Goal: Task Accomplishment & Management: Manage account settings

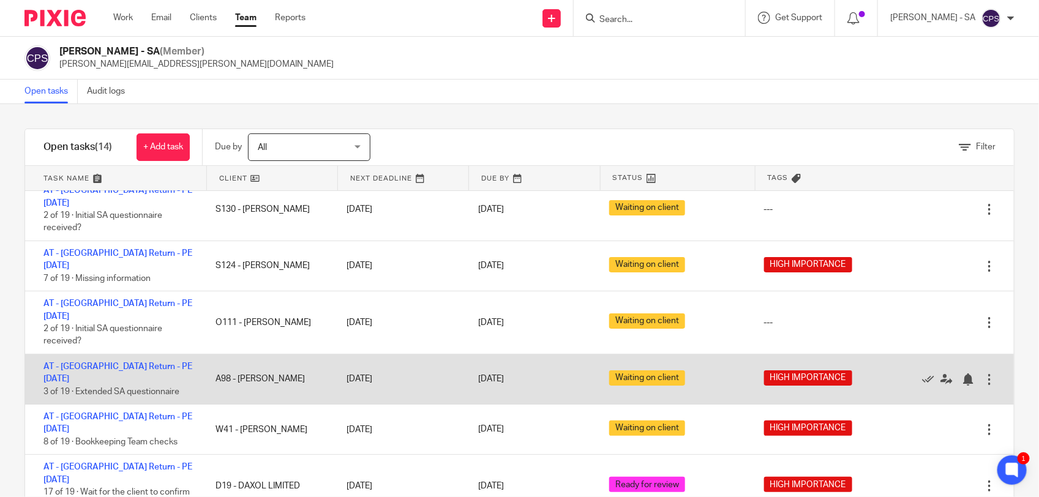
scroll to position [43, 0]
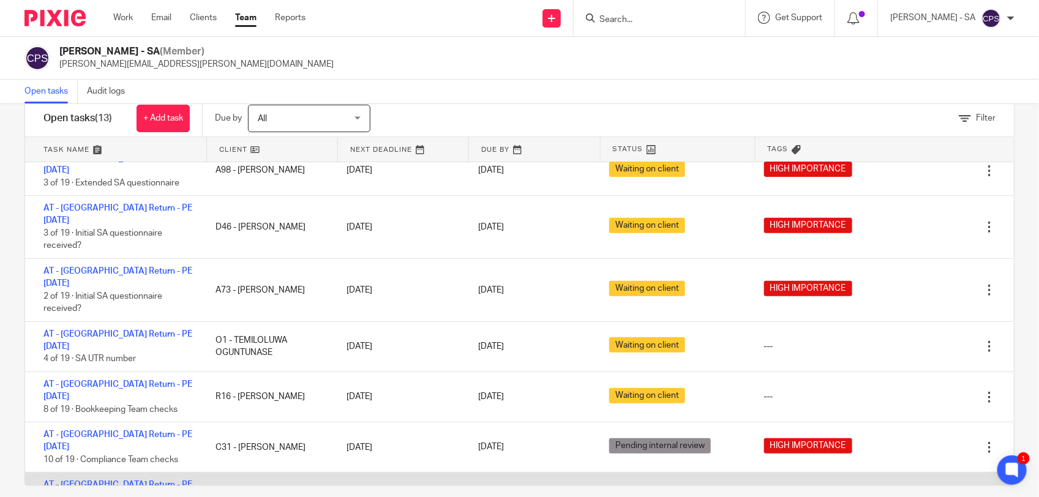
scroll to position [43, 0]
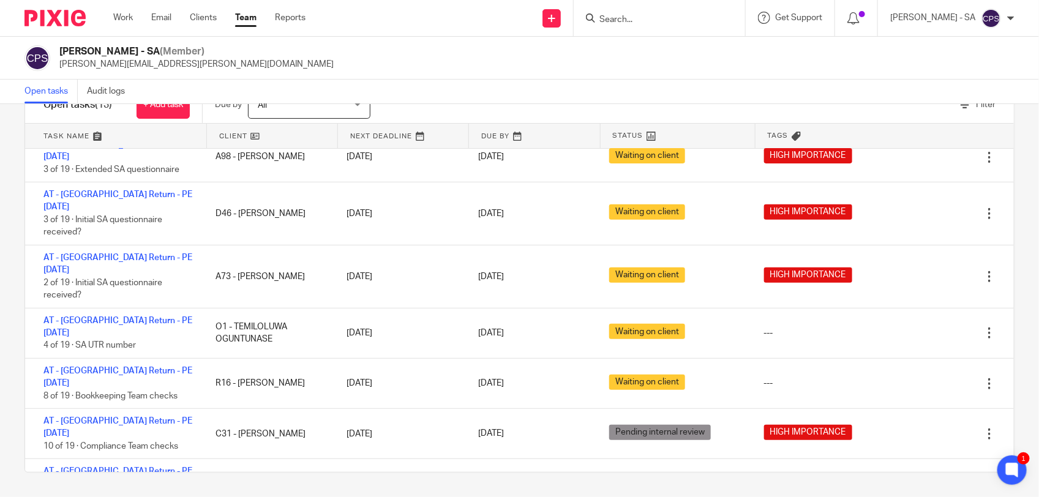
click at [657, 20] on input "Search" at bounding box center [653, 20] width 110 height 11
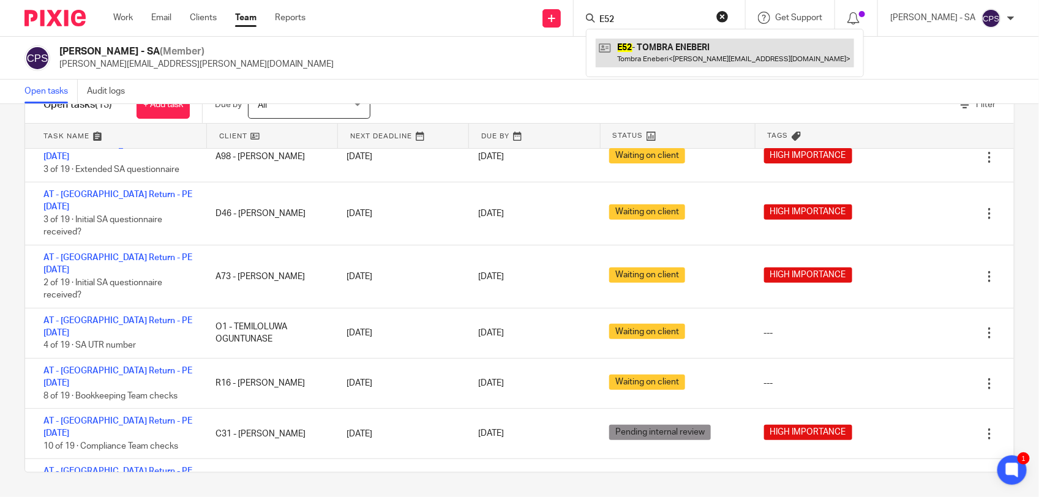
type input "E52"
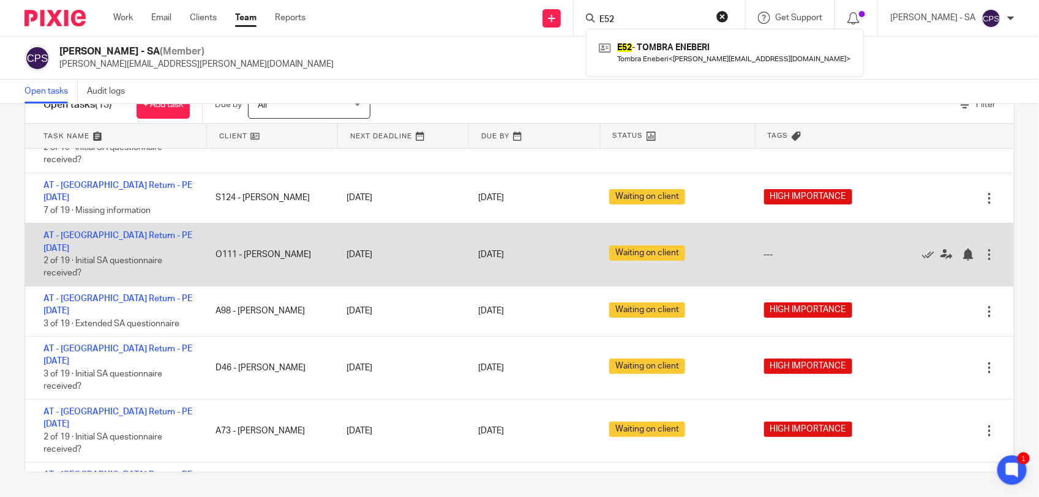
scroll to position [243, 0]
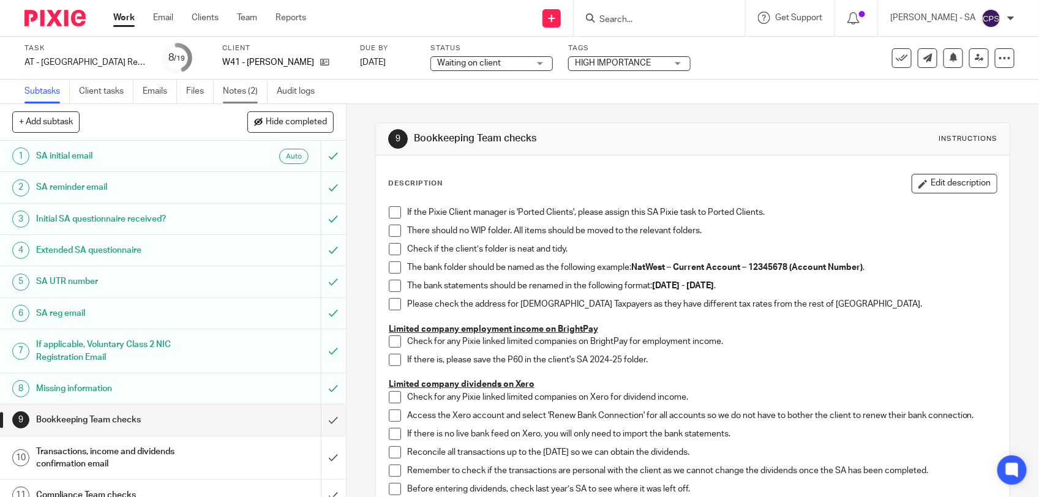
click at [246, 92] on link "Notes (2)" at bounding box center [245, 92] width 45 height 24
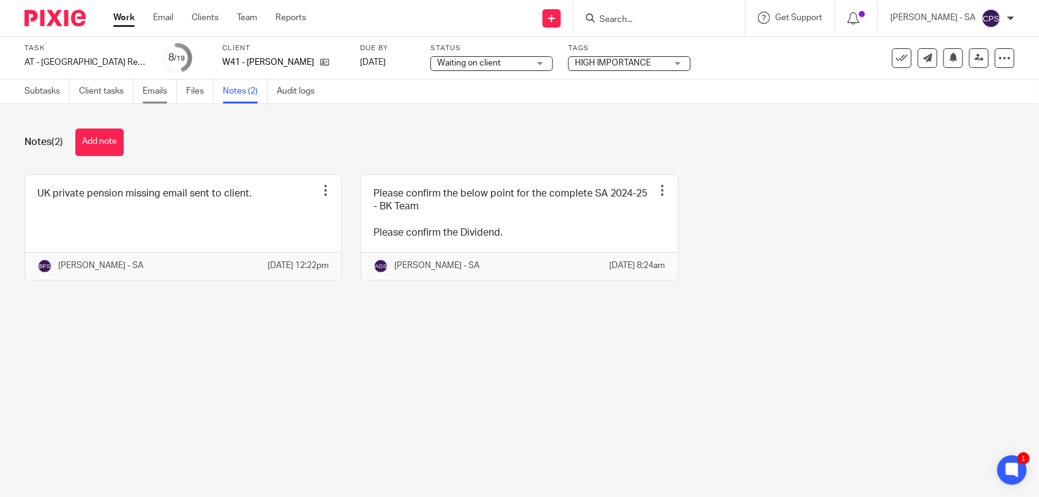
click at [145, 94] on link "Emails" at bounding box center [160, 92] width 34 height 24
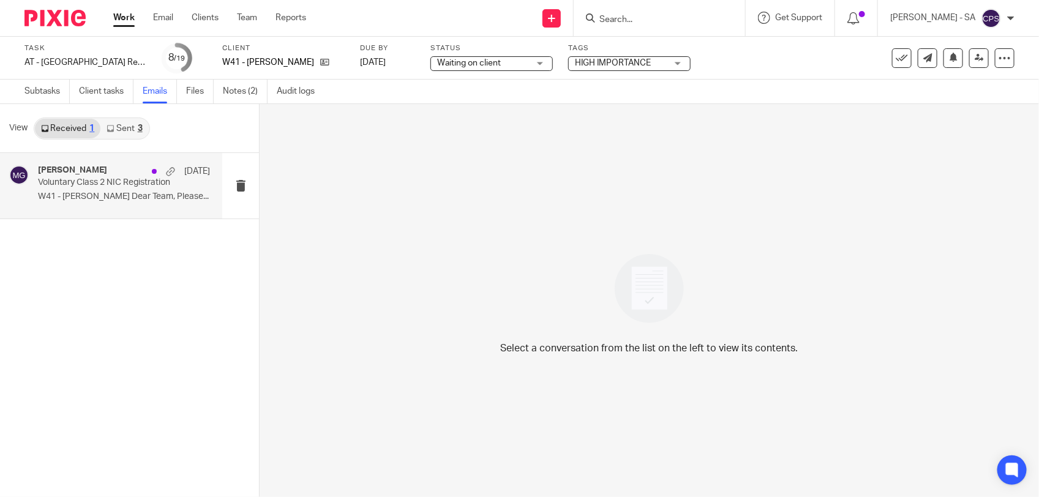
click at [121, 193] on p "W41 - STUART WHITE Dear Team, Please..." at bounding box center [124, 197] width 172 height 10
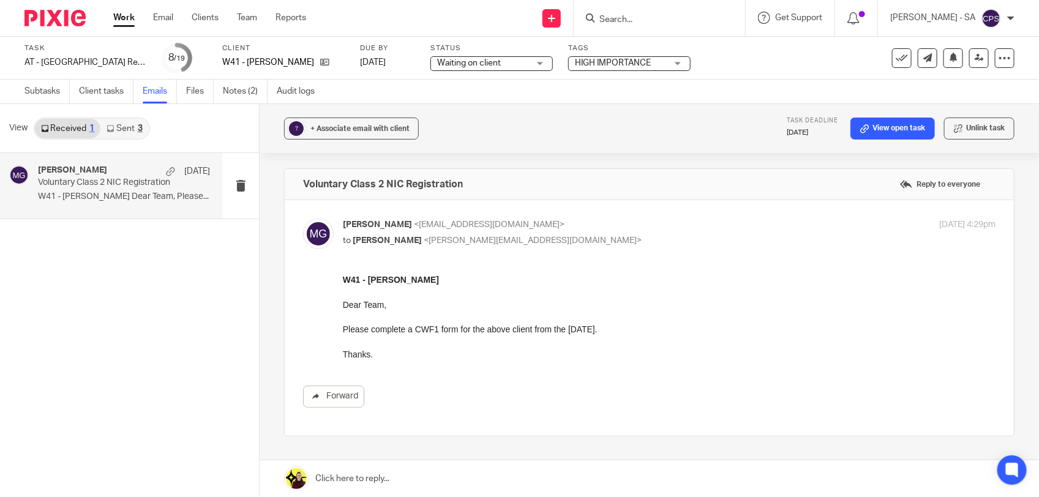
click at [129, 127] on link "Sent 3" at bounding box center [124, 129] width 48 height 20
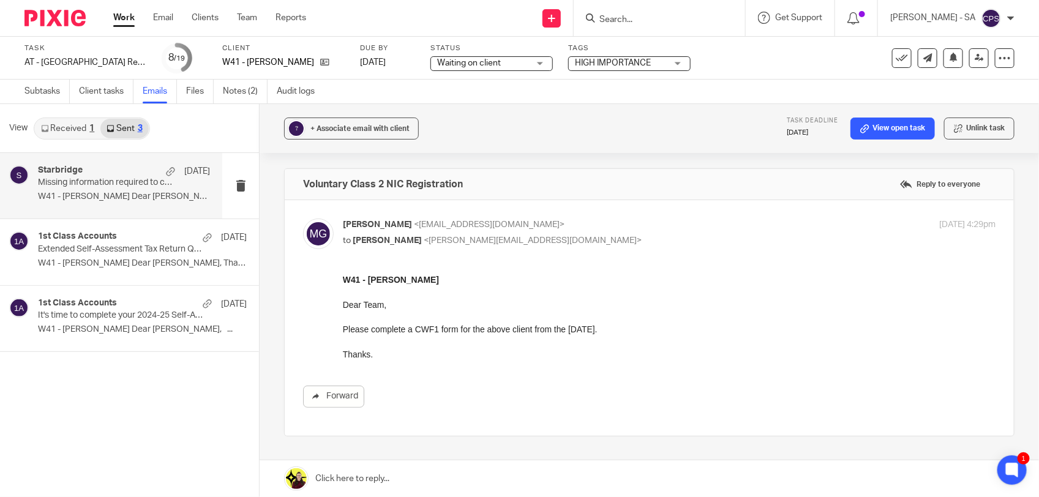
click at [129, 195] on p "W41 - STUART WHITE Dear Stuart, We..." at bounding box center [124, 197] width 172 height 10
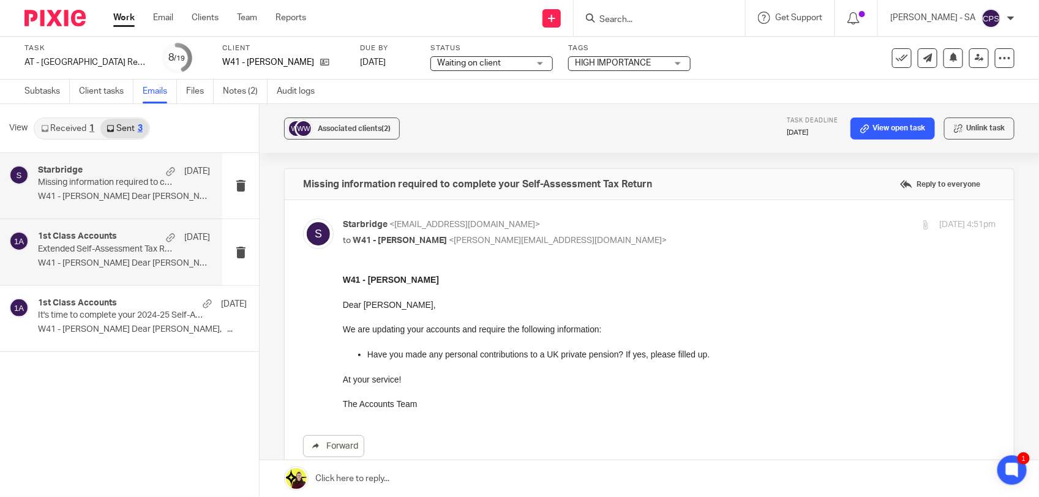
click at [56, 251] on p "Extended Self-Assessment Tax Return Questionnaire" at bounding box center [107, 249] width 138 height 10
click at [65, 190] on div "Starbridge 16 Jul Missing information required to complete your Self-Assessment…" at bounding box center [124, 185] width 172 height 41
click at [67, 127] on link "Received 1" at bounding box center [67, 129] width 65 height 20
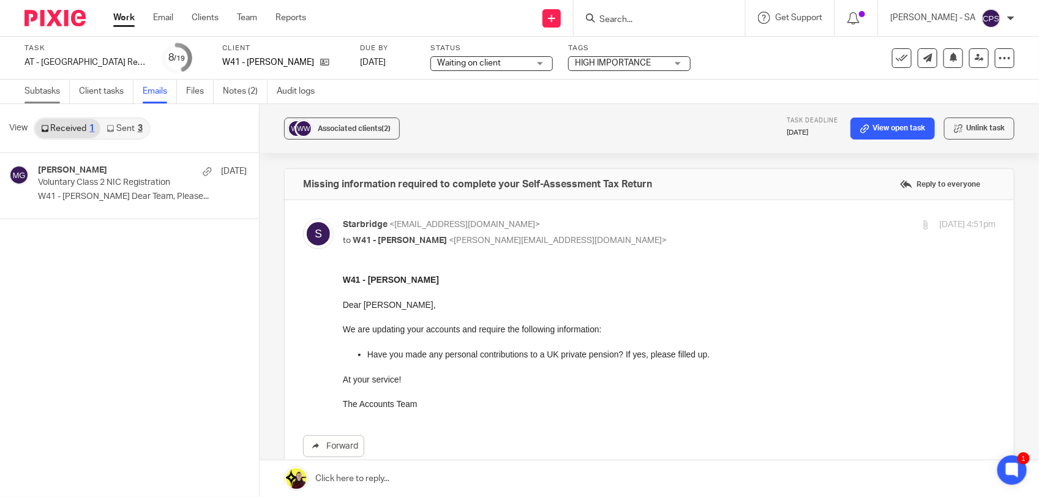
click at [26, 88] on link "Subtasks" at bounding box center [46, 92] width 45 height 24
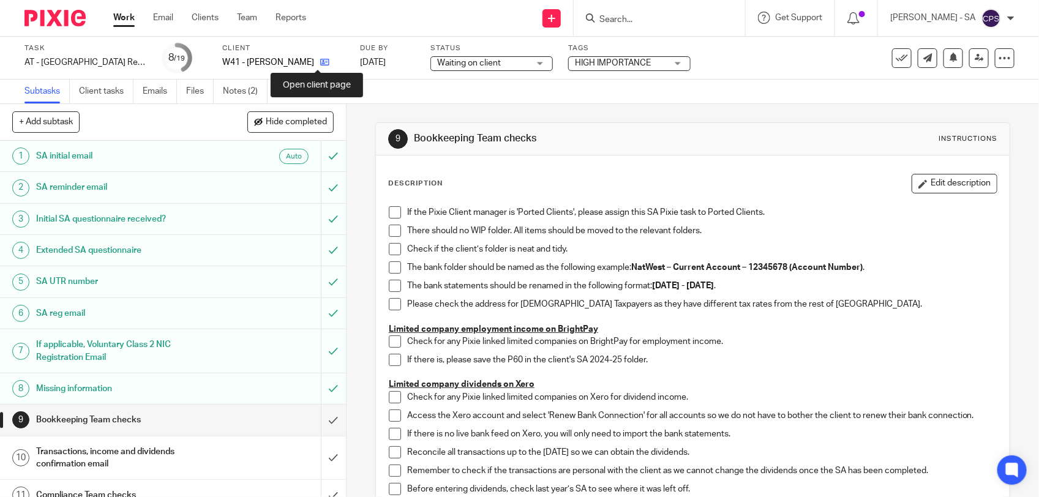
click at [320, 63] on icon at bounding box center [324, 62] width 9 height 9
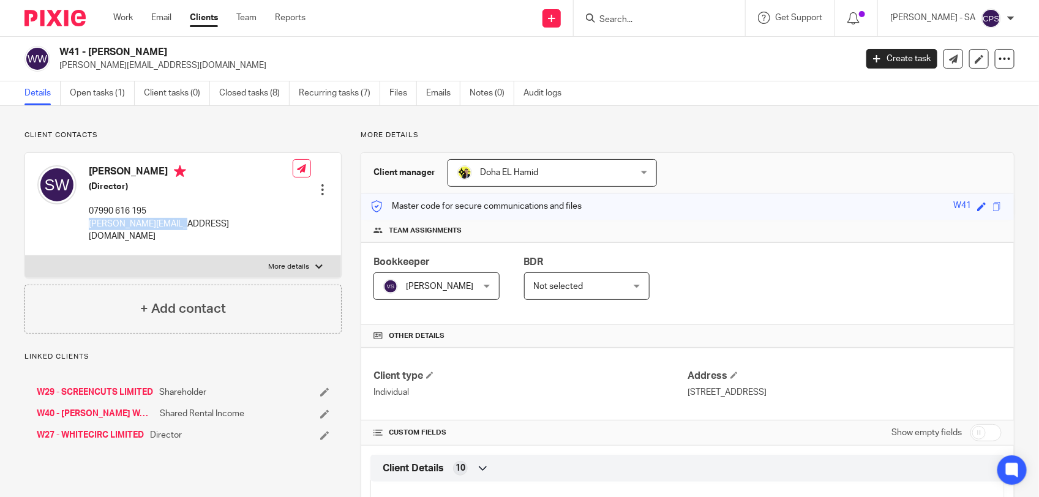
drag, startPoint x: 90, startPoint y: 225, endPoint x: 181, endPoint y: 233, distance: 90.9
click at [181, 233] on div "Stuart White (Director) 07990 616 195 stuart@whitecirc.com Edit contact Create …" at bounding box center [183, 204] width 316 height 102
copy p "stuart@whitecirc.com"
click at [623, 25] on form at bounding box center [663, 17] width 130 height 15
click at [623, 17] on input "Search" at bounding box center [653, 20] width 110 height 11
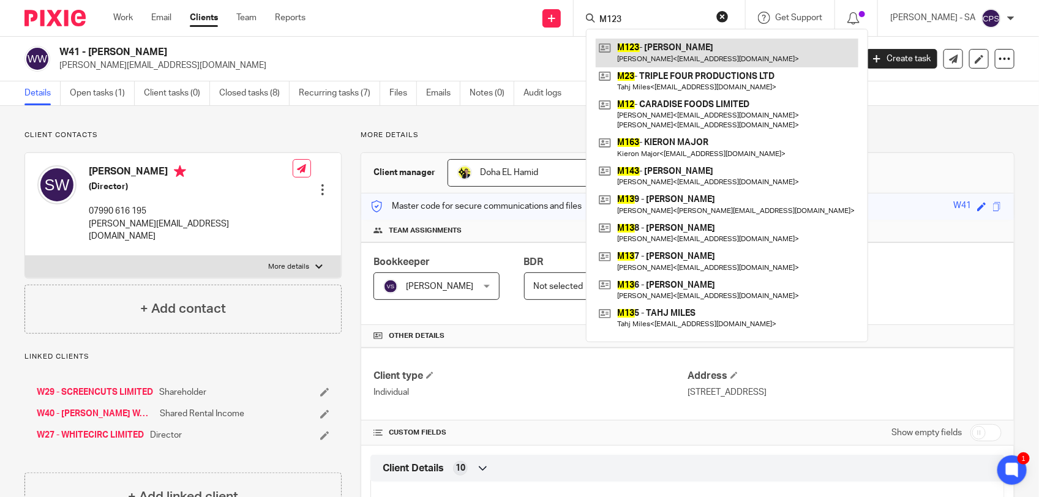
type input "M123"
click at [668, 53] on link at bounding box center [727, 53] width 263 height 28
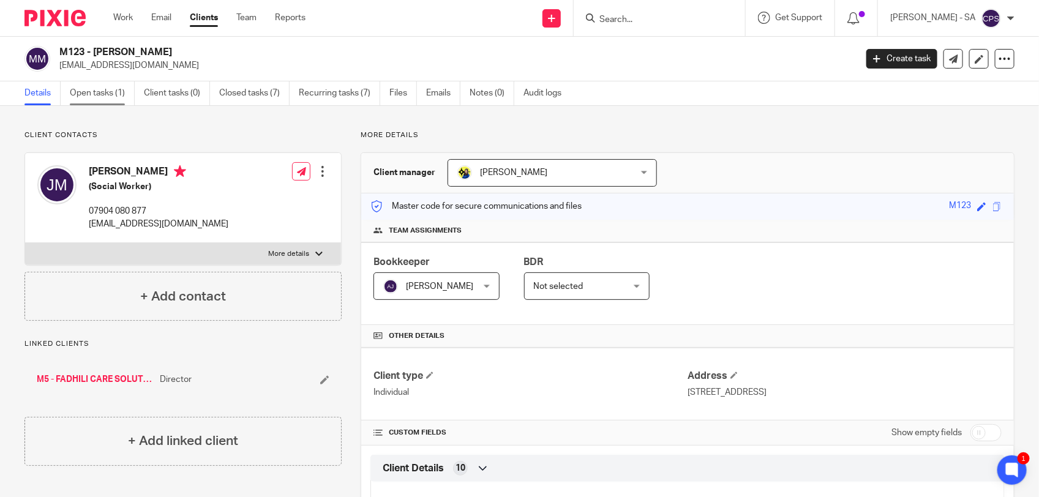
click at [87, 95] on link "Open tasks (1)" at bounding box center [102, 93] width 65 height 24
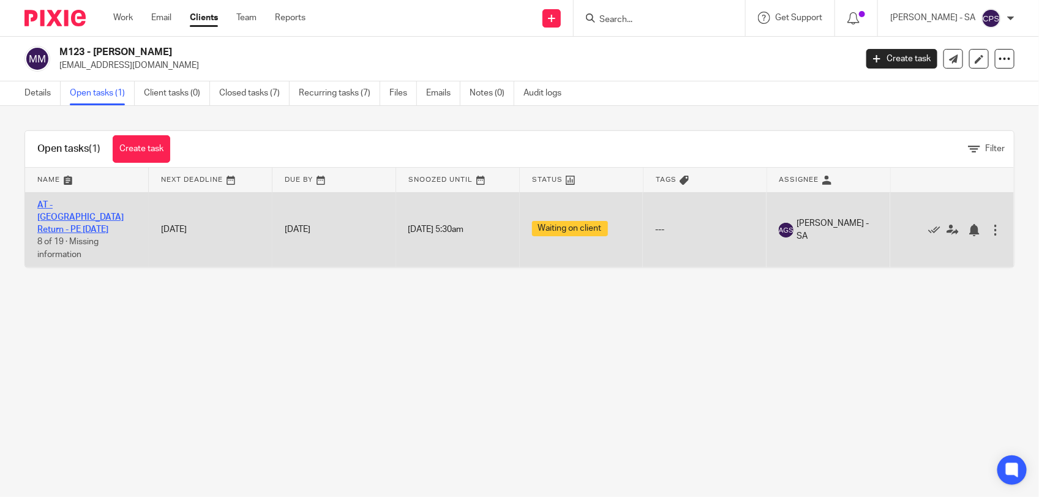
click at [67, 205] on link "AT - [GEOGRAPHIC_DATA] Return - PE [DATE]" at bounding box center [80, 218] width 86 height 34
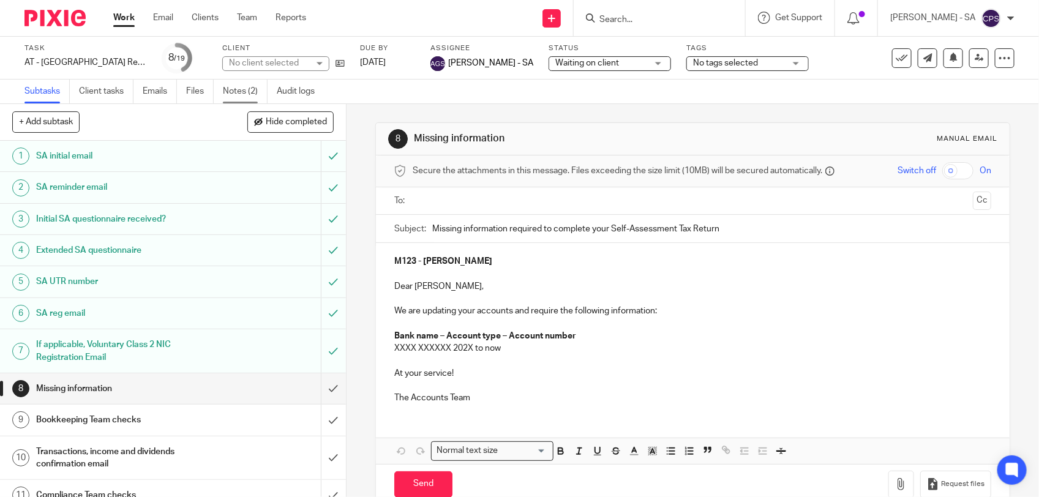
click at [228, 92] on link "Notes (2)" at bounding box center [245, 92] width 45 height 24
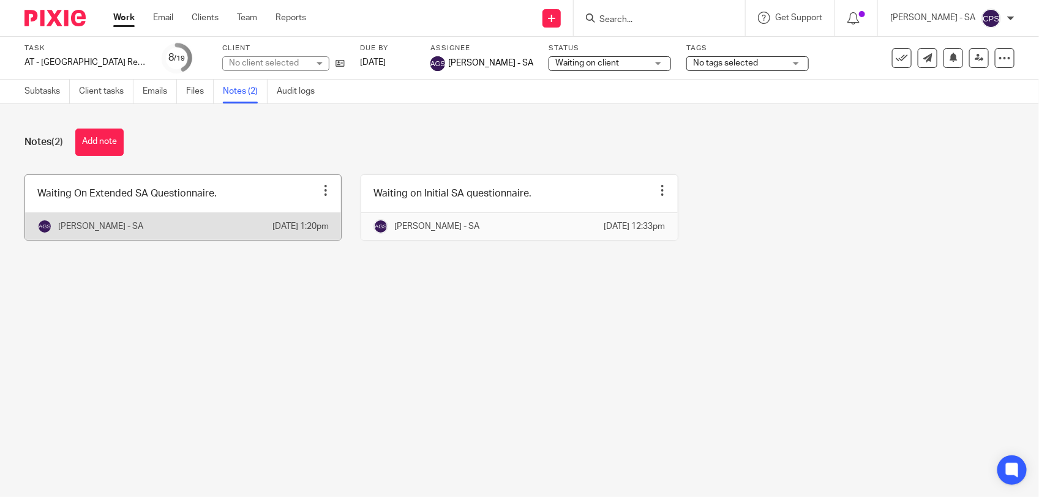
click at [267, 199] on link at bounding box center [183, 207] width 316 height 65
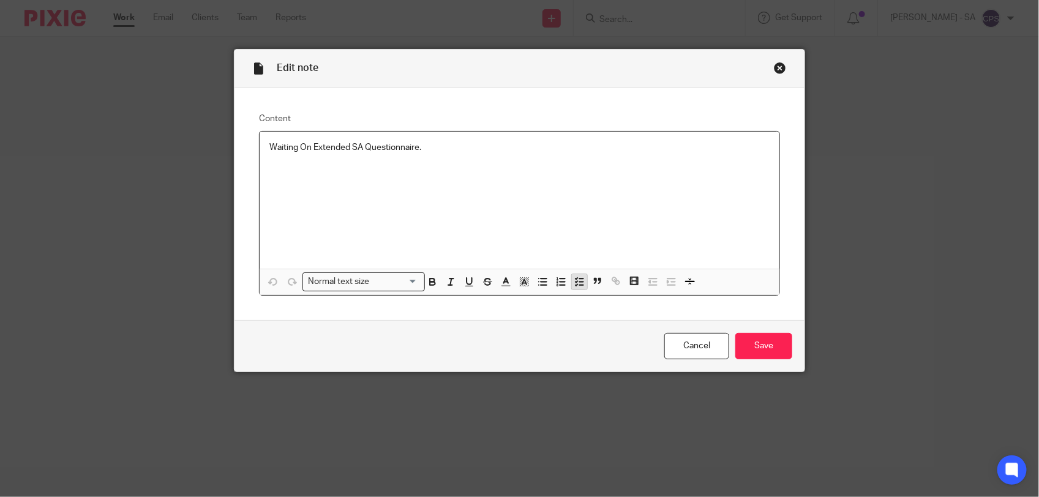
click at [579, 279] on line "button" at bounding box center [581, 279] width 4 height 0
drag, startPoint x: 264, startPoint y: 150, endPoint x: 571, endPoint y: 168, distance: 306.6
click at [571, 168] on div "Waiting On Extended SA Questionnaire." at bounding box center [520, 200] width 520 height 137
click at [576, 276] on icon "button" at bounding box center [579, 281] width 11 height 11
click at [271, 148] on span at bounding box center [275, 147] width 12 height 12
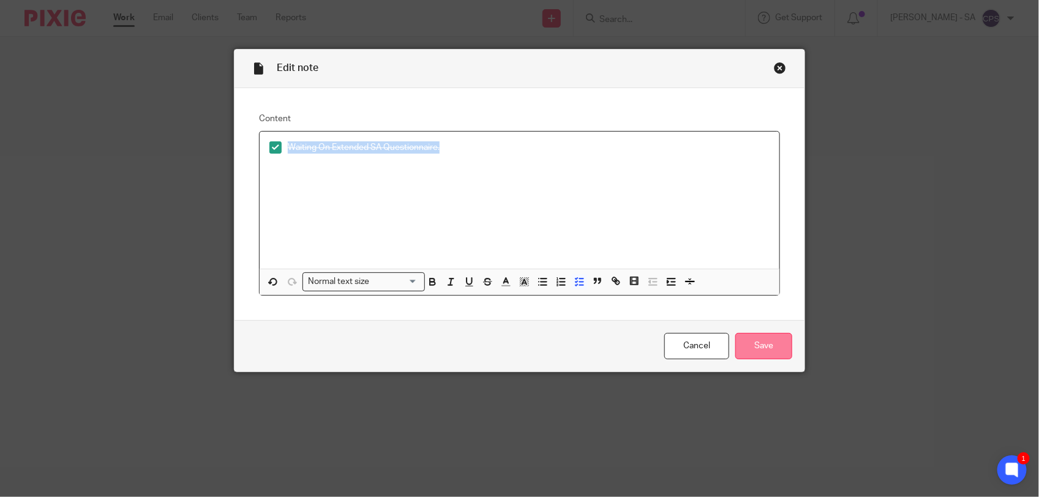
click at [763, 340] on input "Save" at bounding box center [763, 346] width 57 height 26
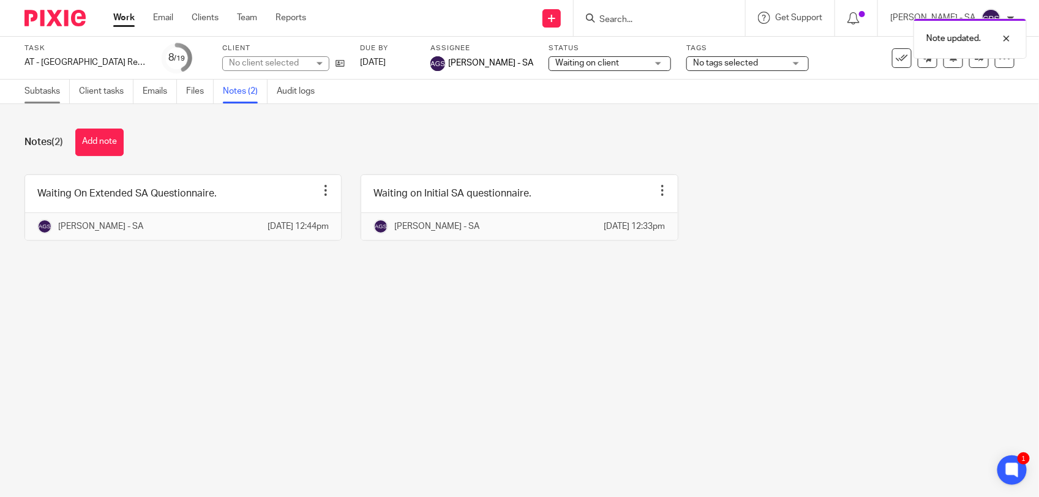
click at [46, 99] on link "Subtasks" at bounding box center [46, 92] width 45 height 24
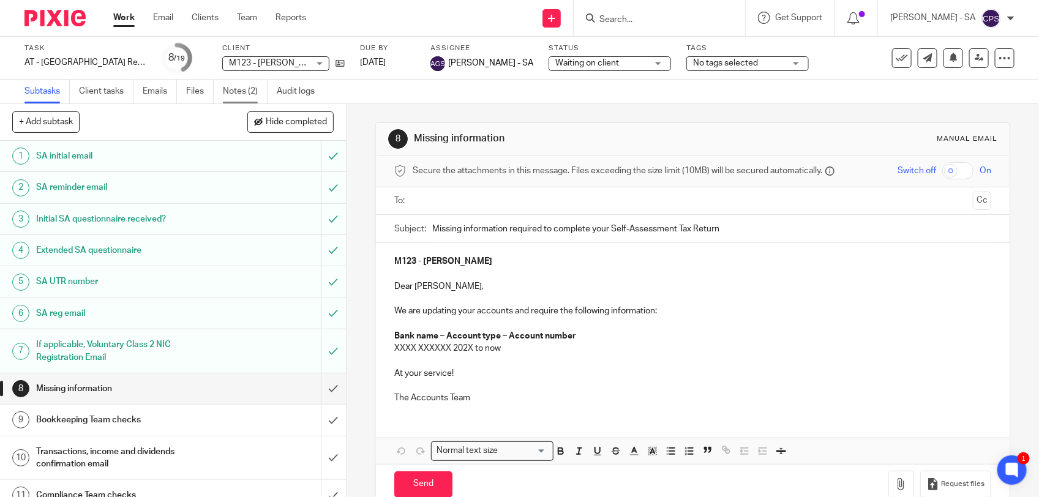
click at [252, 92] on link "Notes (2)" at bounding box center [245, 92] width 45 height 24
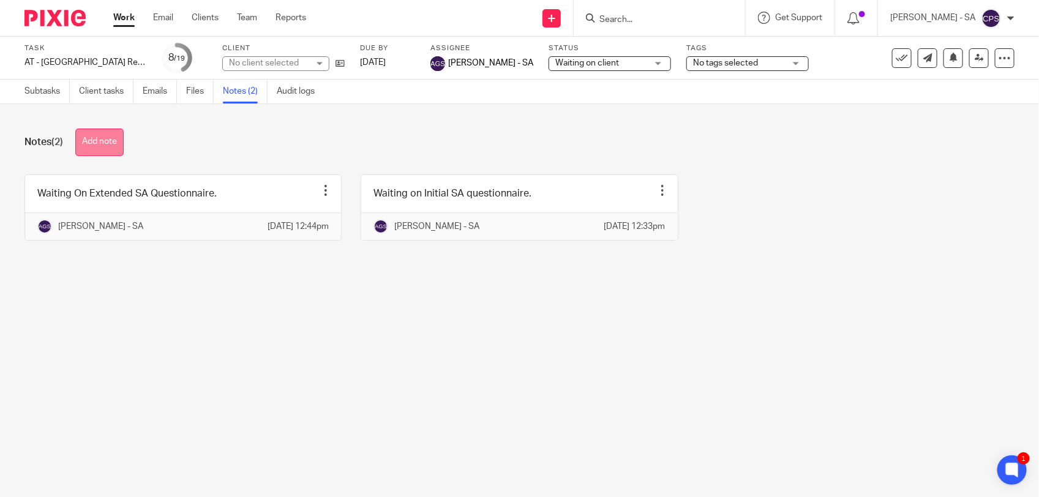
click at [108, 150] on button "Add note" at bounding box center [99, 143] width 48 height 28
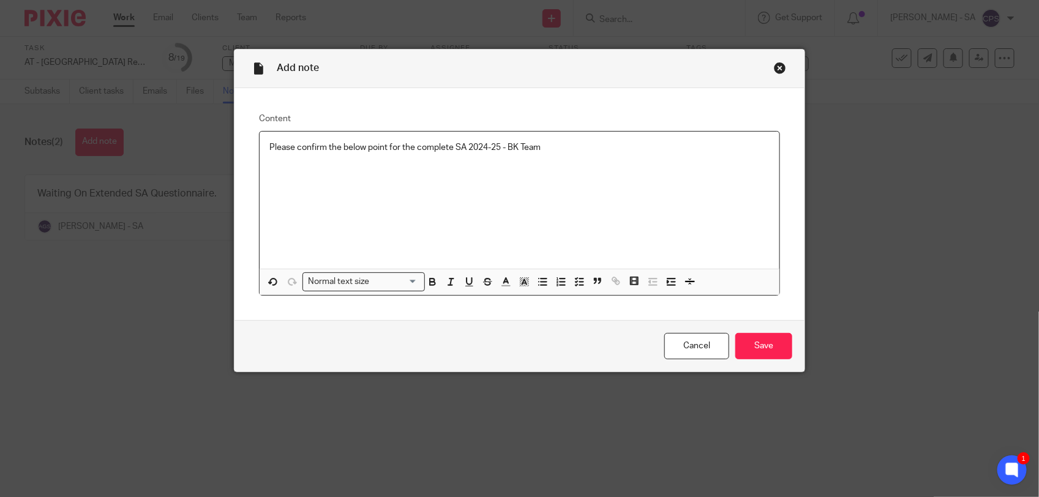
click at [544, 151] on p "Please confirm the below point for the complete SA 2024-25 - BK Team" at bounding box center [519, 147] width 500 height 12
click at [579, 282] on line "button" at bounding box center [581, 282] width 4 height 0
click at [576, 151] on p "Please confirm the below point for the complete SA 2024-25 - BK Team" at bounding box center [519, 147] width 500 height 12
click at [746, 345] on input "Save" at bounding box center [763, 346] width 57 height 26
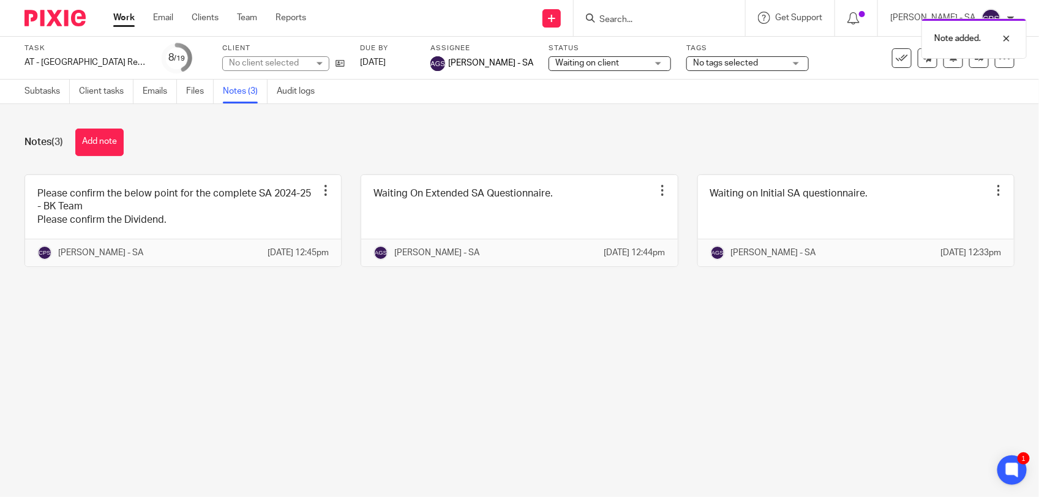
click at [555, 65] on span "Waiting on client" at bounding box center [587, 63] width 64 height 9
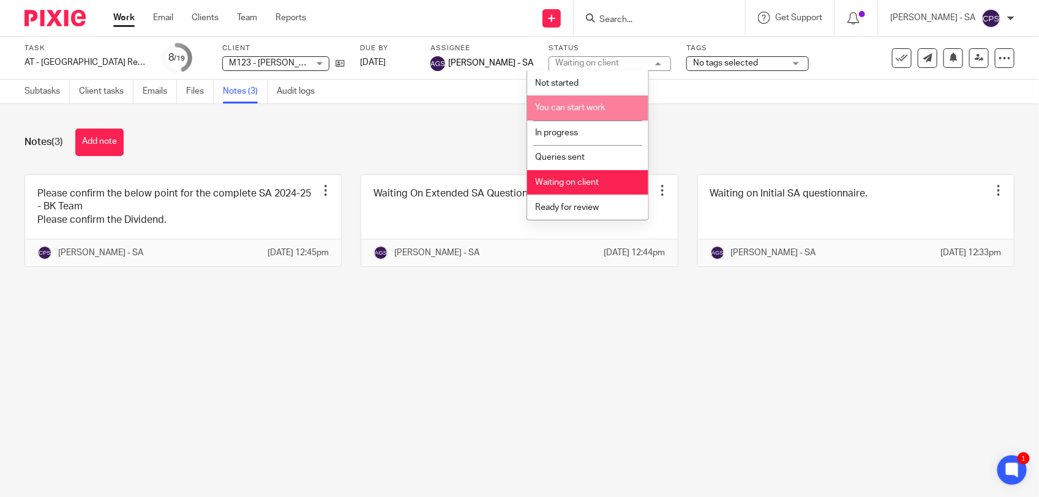
click at [572, 109] on span "You can start work" at bounding box center [570, 107] width 70 height 9
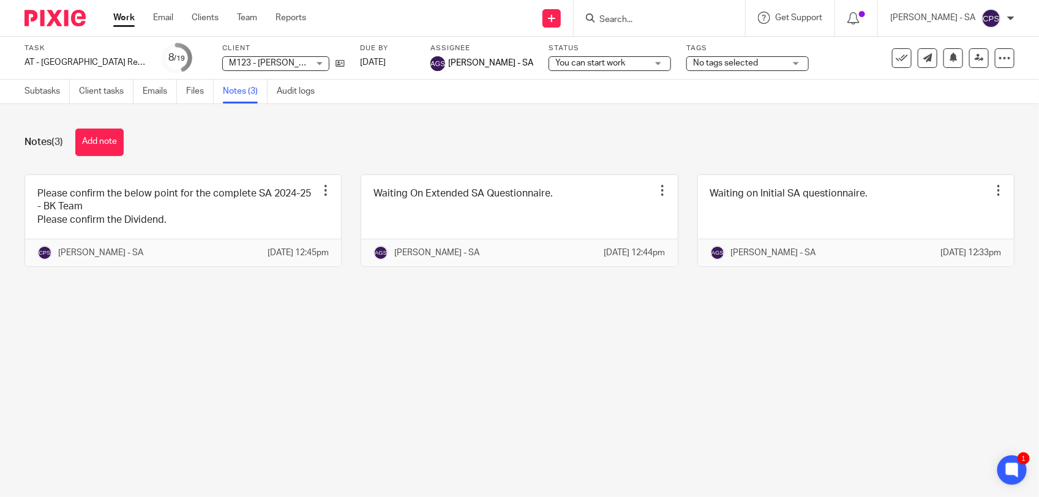
click at [425, 133] on div "Notes (3) Add note" at bounding box center [519, 143] width 990 height 28
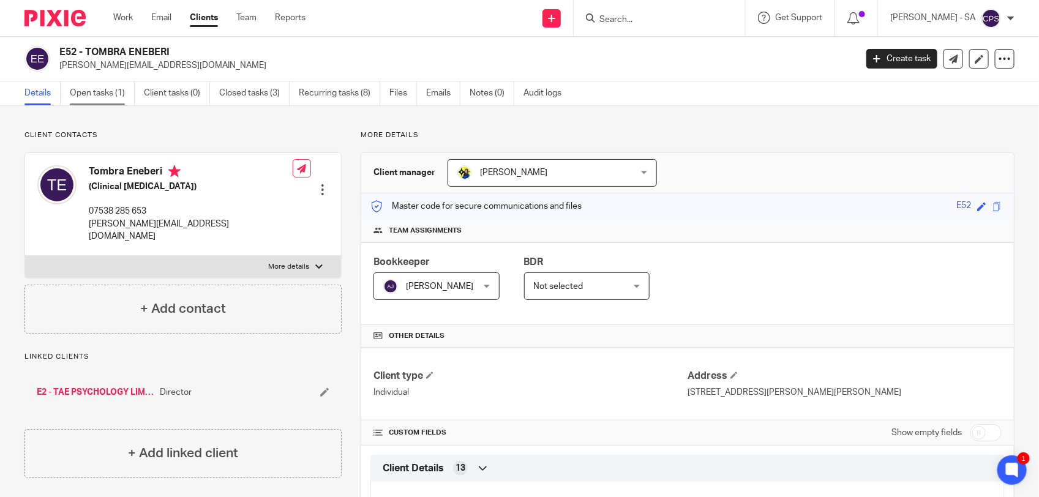
click at [118, 93] on link "Open tasks (1)" at bounding box center [102, 93] width 65 height 24
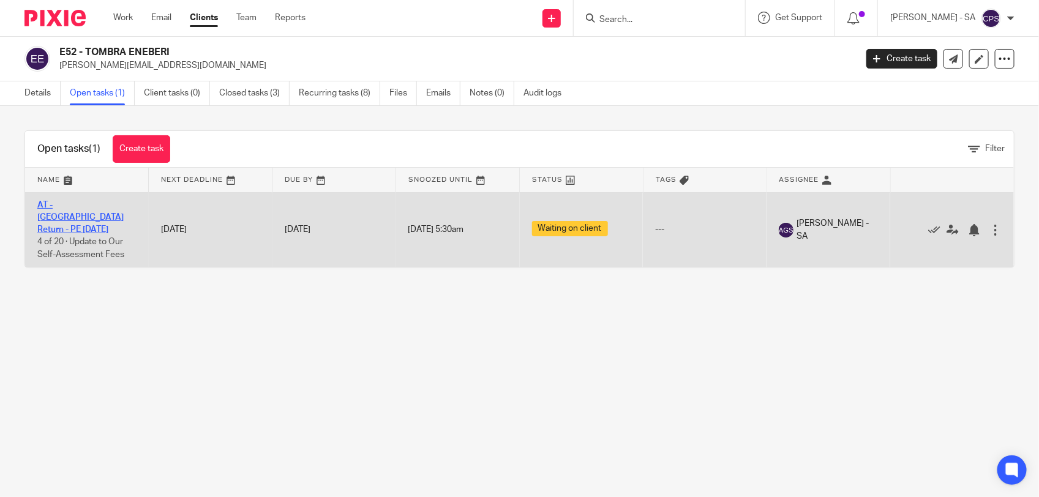
click at [93, 204] on link "AT - SA Return - PE 05-04-2025" at bounding box center [80, 218] width 86 height 34
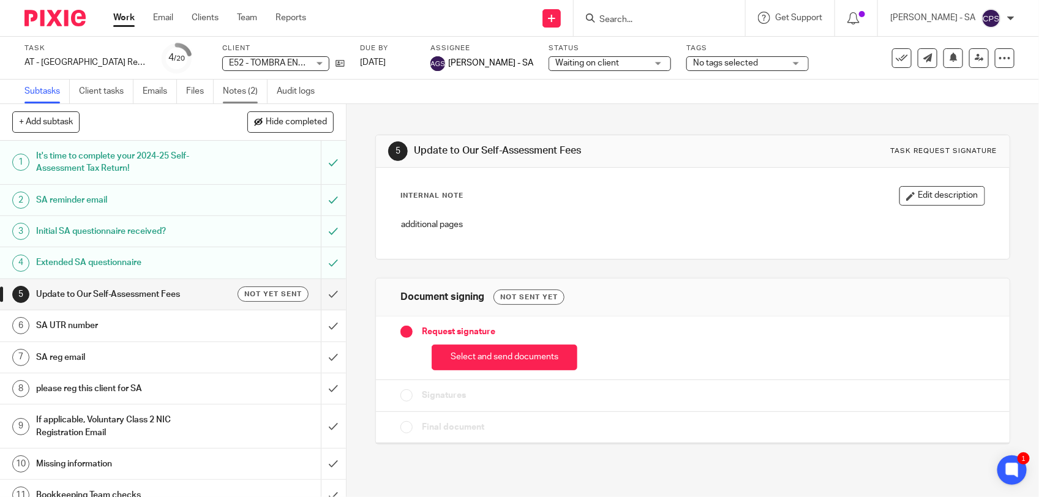
click at [238, 86] on link "Notes (2)" at bounding box center [245, 92] width 45 height 24
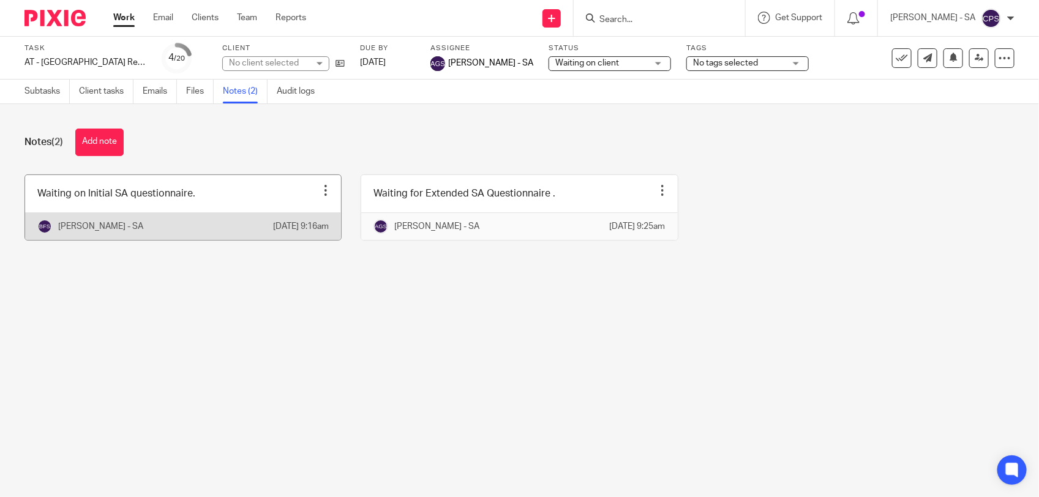
click at [225, 205] on link at bounding box center [183, 207] width 316 height 65
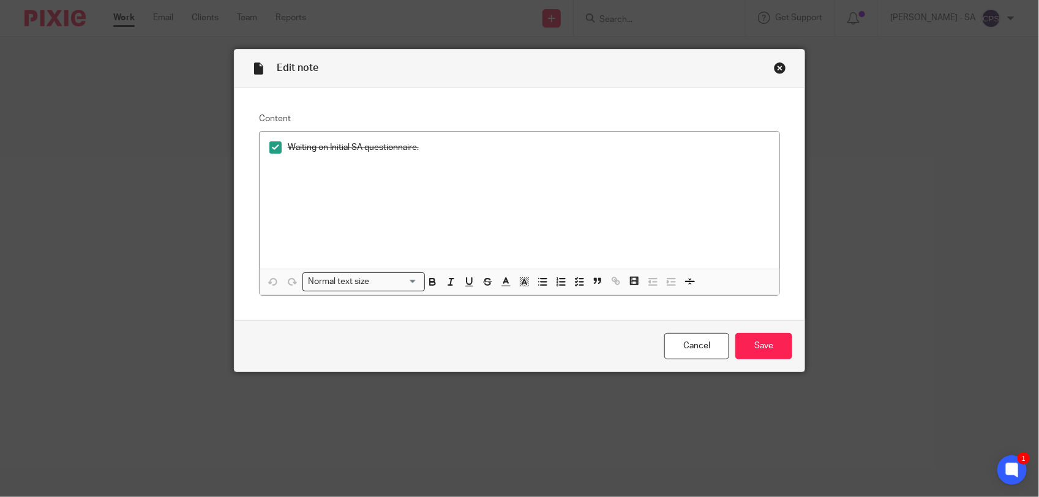
click at [775, 70] on div "Close this dialog window" at bounding box center [780, 68] width 12 height 12
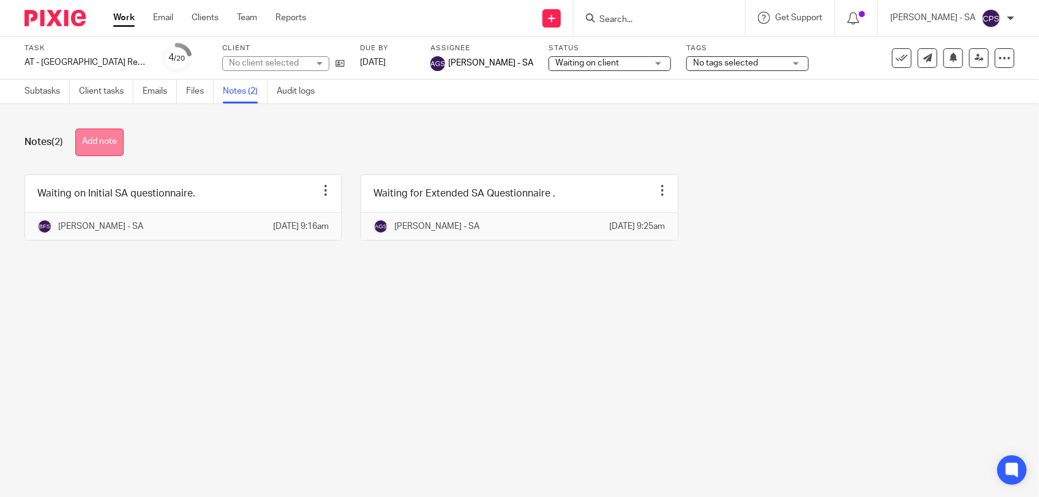
click at [95, 145] on button "Add note" at bounding box center [99, 143] width 48 height 28
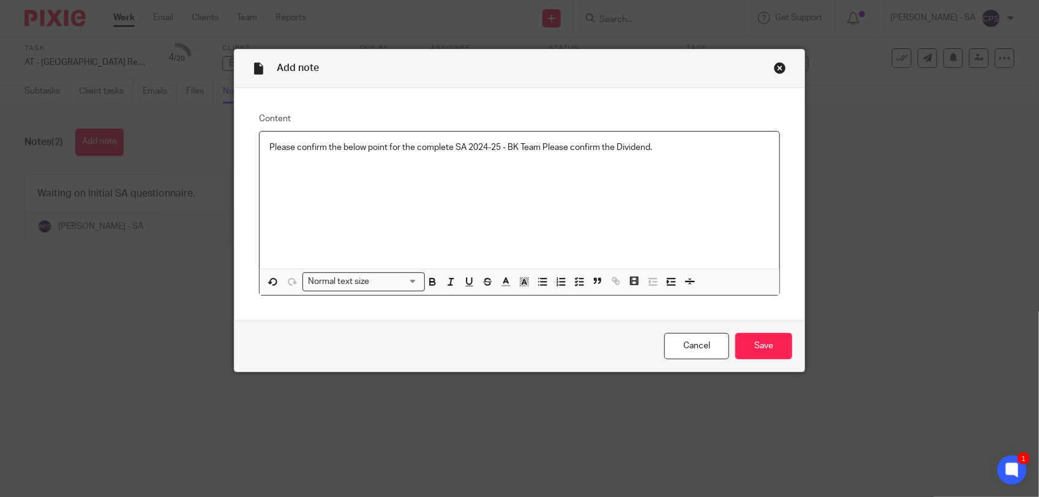
click at [539, 148] on p "Please confirm the below point for the complete SA 2024-25 - BK Team Please con…" at bounding box center [519, 147] width 500 height 12
click at [574, 283] on icon "button" at bounding box center [579, 281] width 11 height 11
click at [751, 348] on input "Save" at bounding box center [763, 346] width 57 height 26
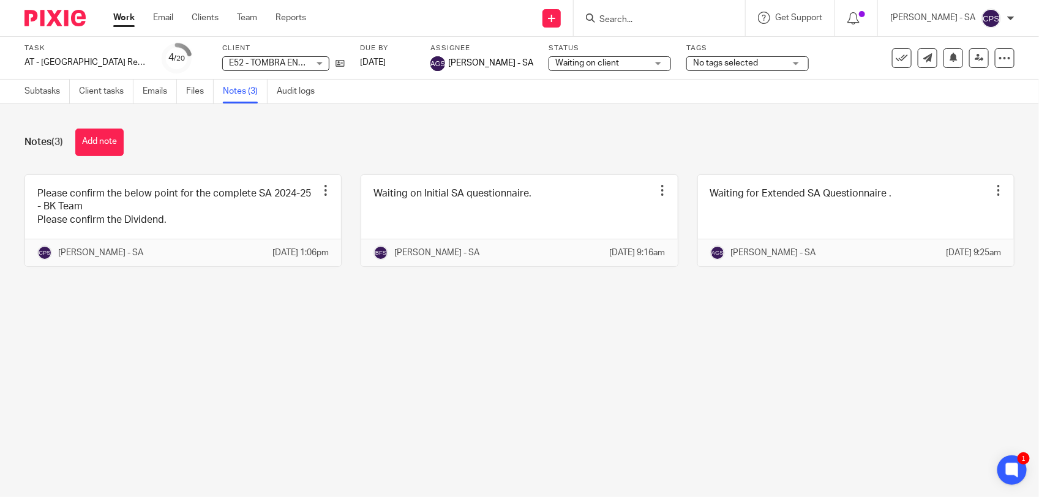
click at [643, 20] on input "Search" at bounding box center [653, 20] width 110 height 11
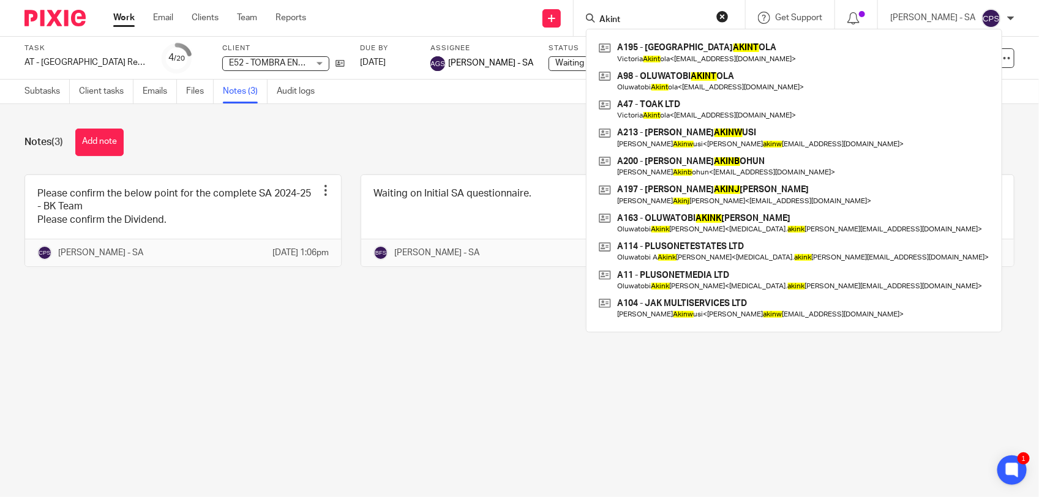
click at [656, 17] on input "Akint" at bounding box center [653, 20] width 110 height 11
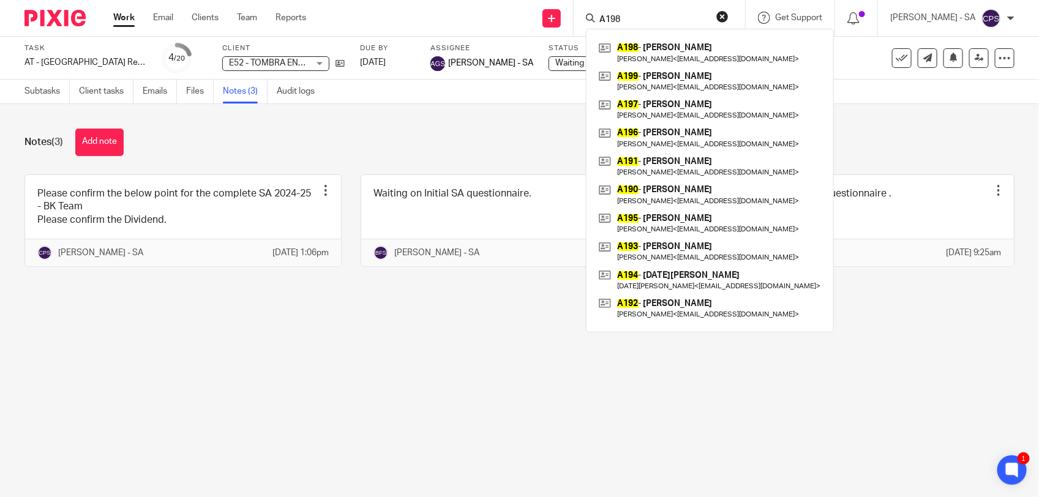
click at [620, 17] on input "A198" at bounding box center [653, 20] width 110 height 11
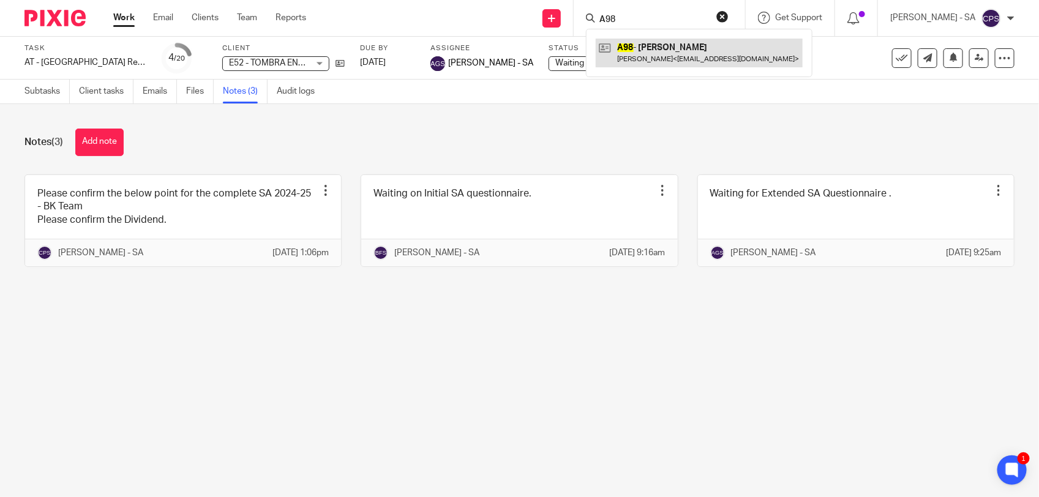
type input "A98"
click at [698, 57] on link at bounding box center [699, 53] width 207 height 28
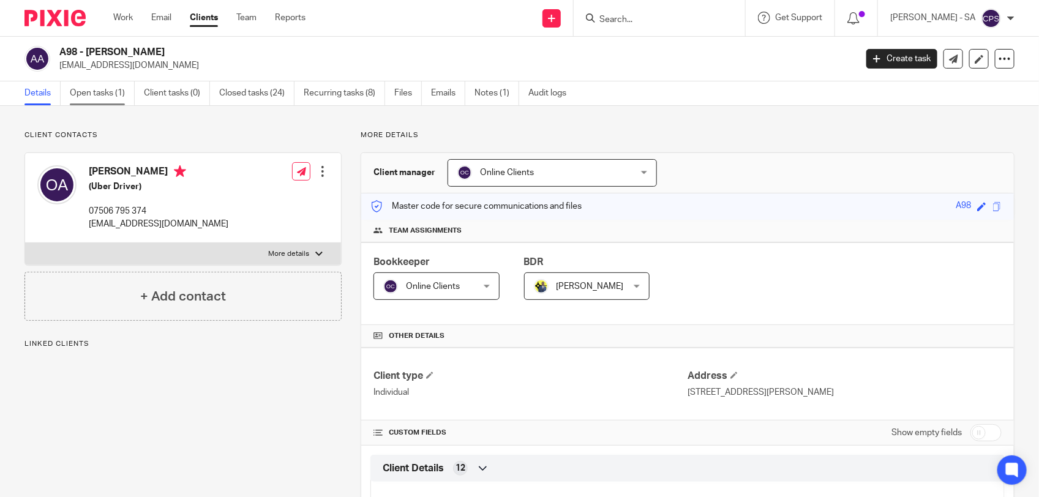
click at [102, 89] on link "Open tasks (1)" at bounding box center [102, 93] width 65 height 24
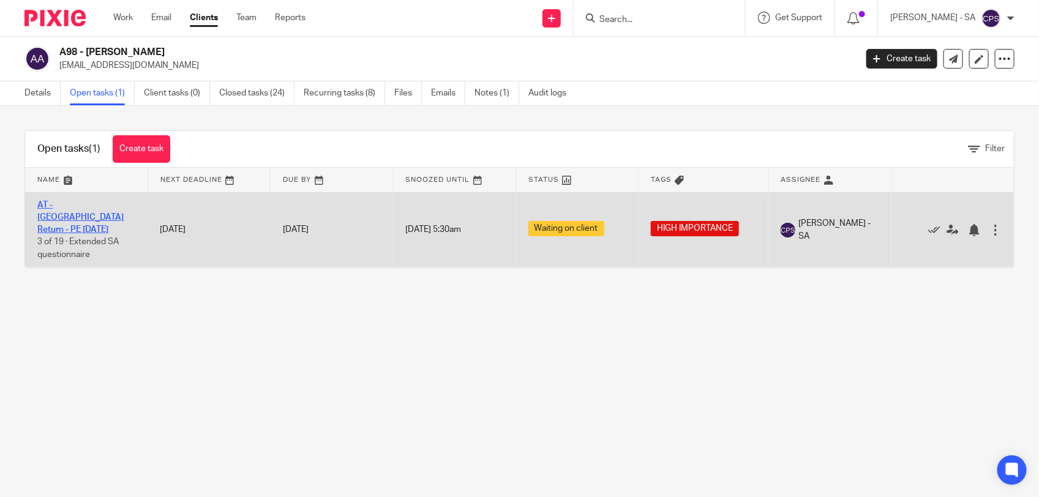
click at [84, 201] on link "AT - [GEOGRAPHIC_DATA] Return - PE [DATE]" at bounding box center [80, 218] width 86 height 34
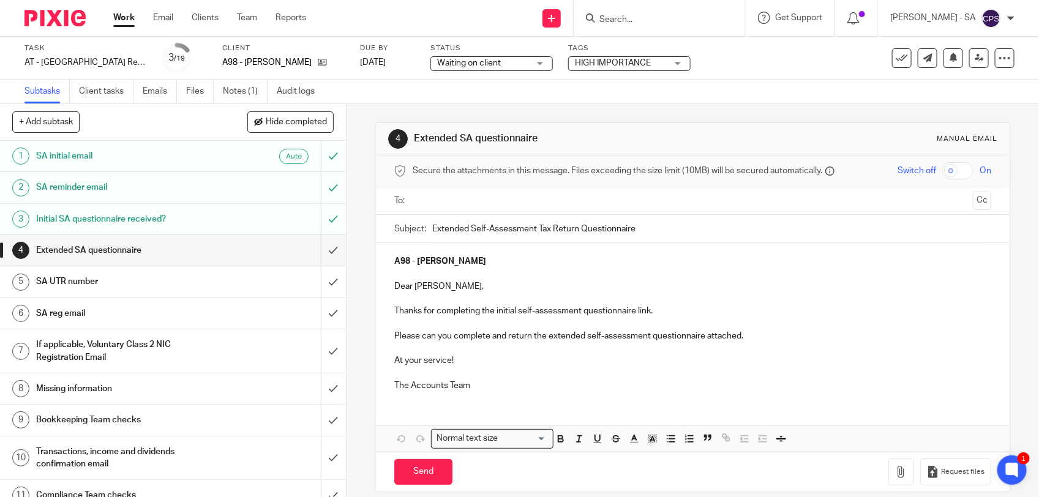
click at [643, 21] on input "Search" at bounding box center [653, 20] width 110 height 11
paste input "[PERSON_NAME]"
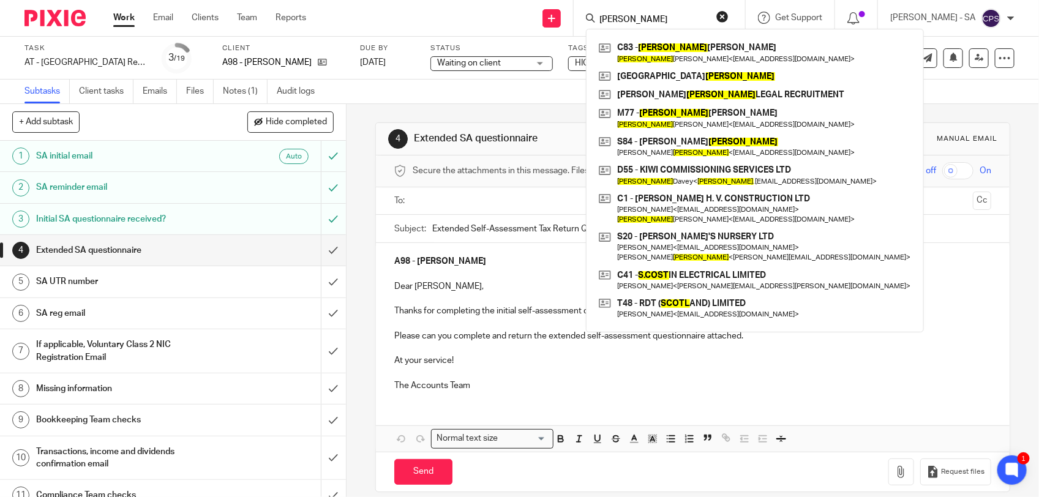
type input "[PERSON_NAME]"
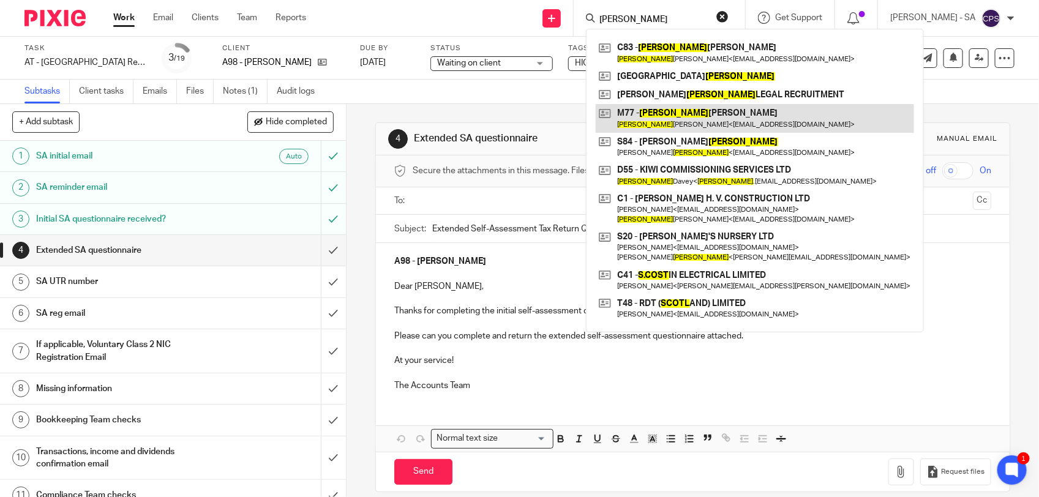
click at [717, 112] on link at bounding box center [755, 118] width 318 height 28
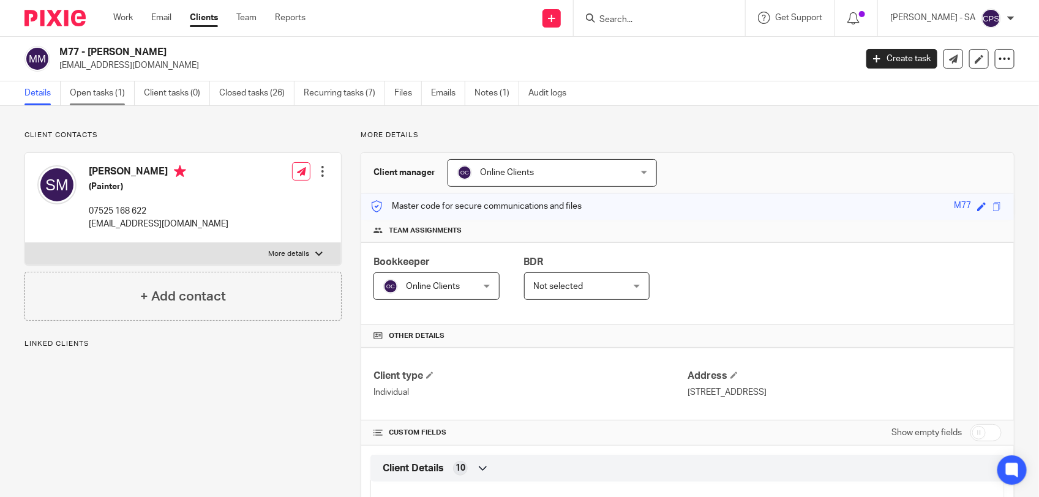
click at [84, 98] on link "Open tasks (1)" at bounding box center [102, 93] width 65 height 24
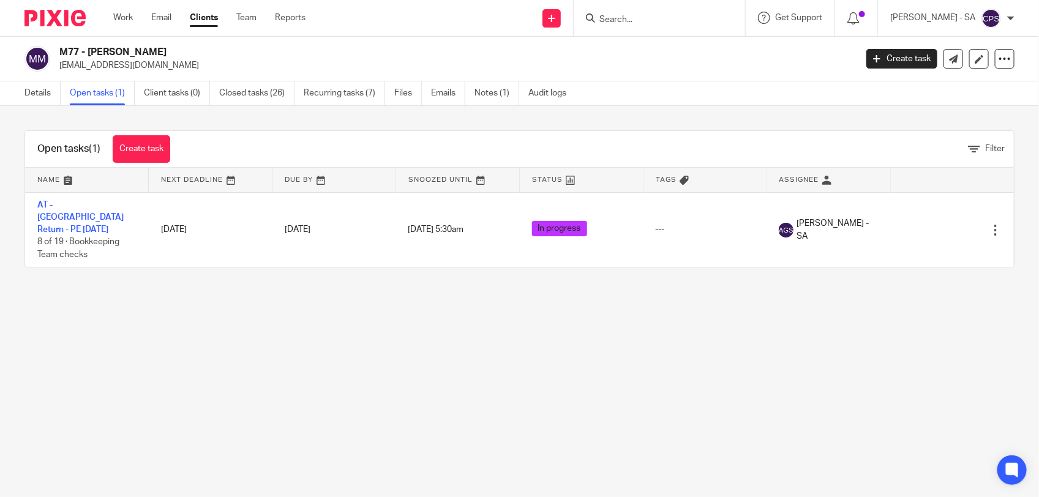
click at [54, 206] on link "AT - [GEOGRAPHIC_DATA] Return - PE [DATE]" at bounding box center [80, 218] width 86 height 34
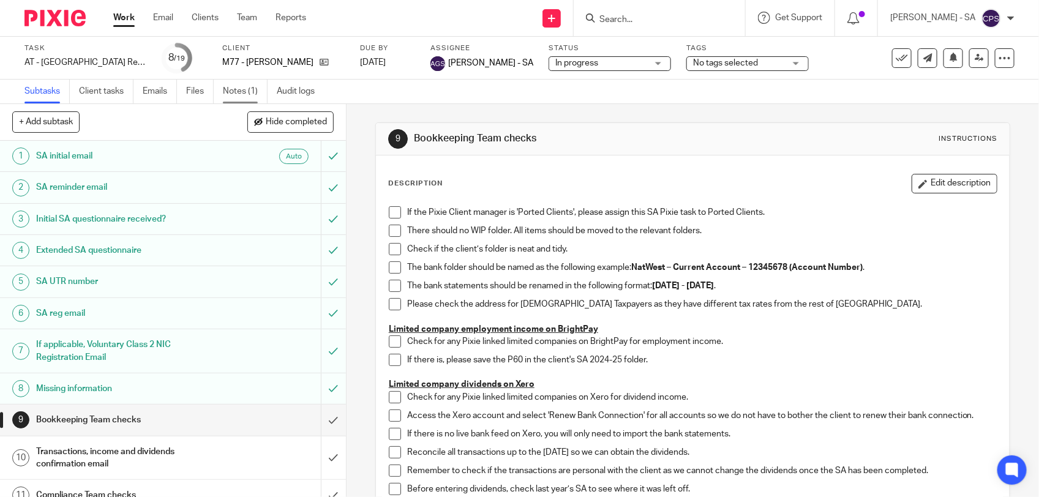
click at [243, 95] on link "Notes (1)" at bounding box center [245, 92] width 45 height 24
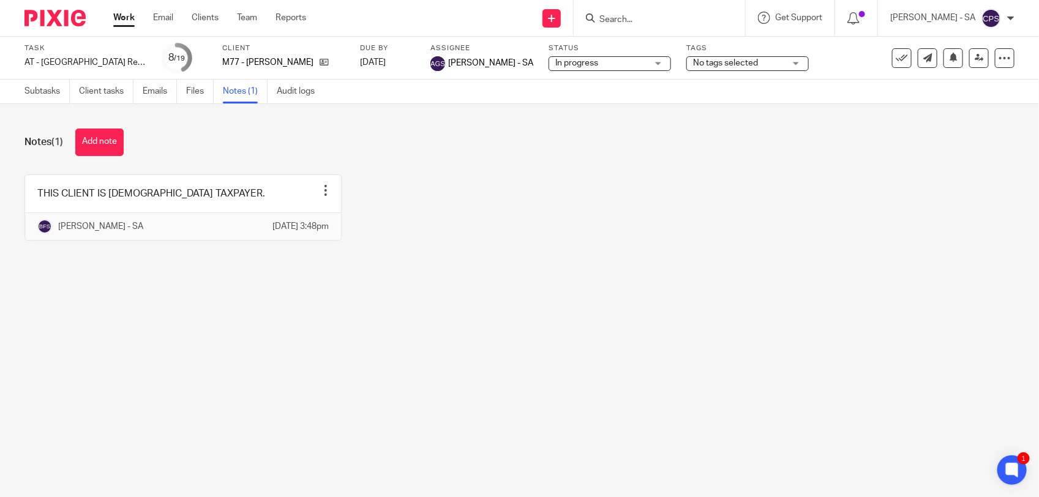
click at [111, 137] on button "Add note" at bounding box center [99, 143] width 48 height 28
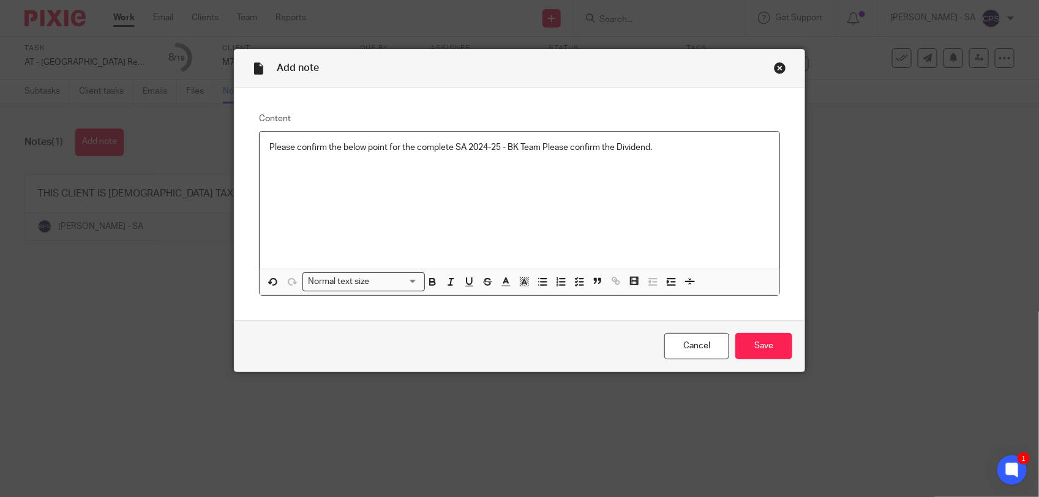
click at [540, 145] on p "Please confirm the below point for the complete SA 2024-25 - BK Team Please con…" at bounding box center [519, 147] width 500 height 12
click at [574, 282] on icon "button" at bounding box center [579, 281] width 11 height 11
click at [757, 346] on input "Save" at bounding box center [763, 346] width 57 height 26
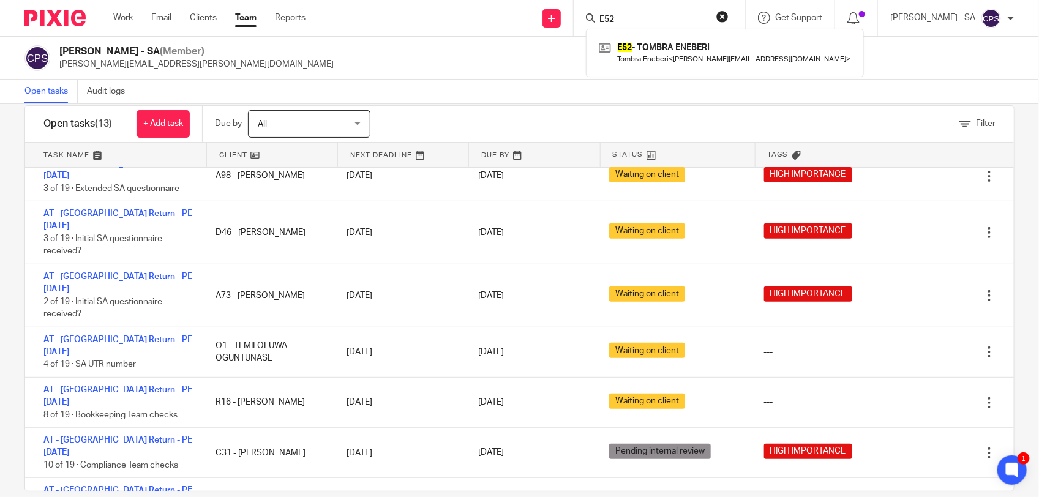
scroll to position [43, 0]
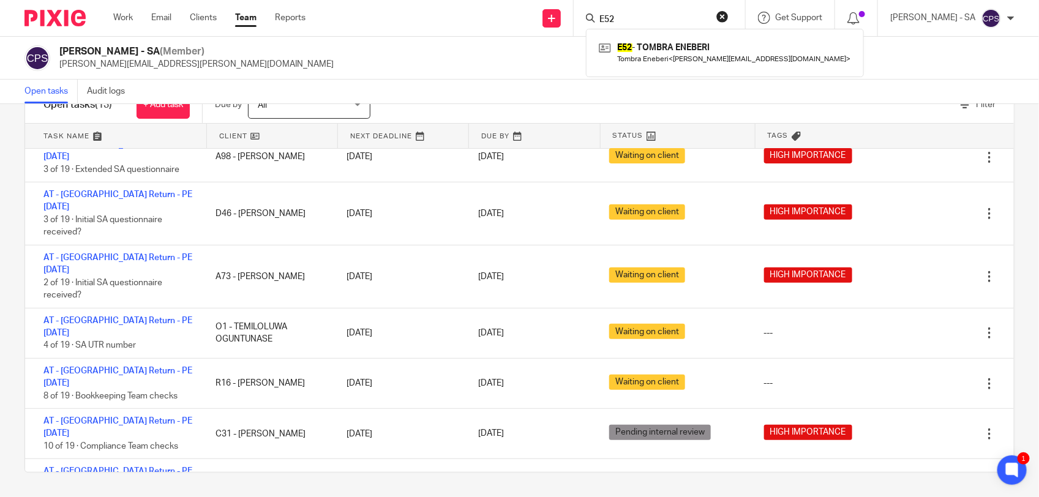
click at [643, 18] on input "E52" at bounding box center [653, 20] width 110 height 11
type input "D19"
click at [646, 56] on link at bounding box center [699, 53] width 207 height 28
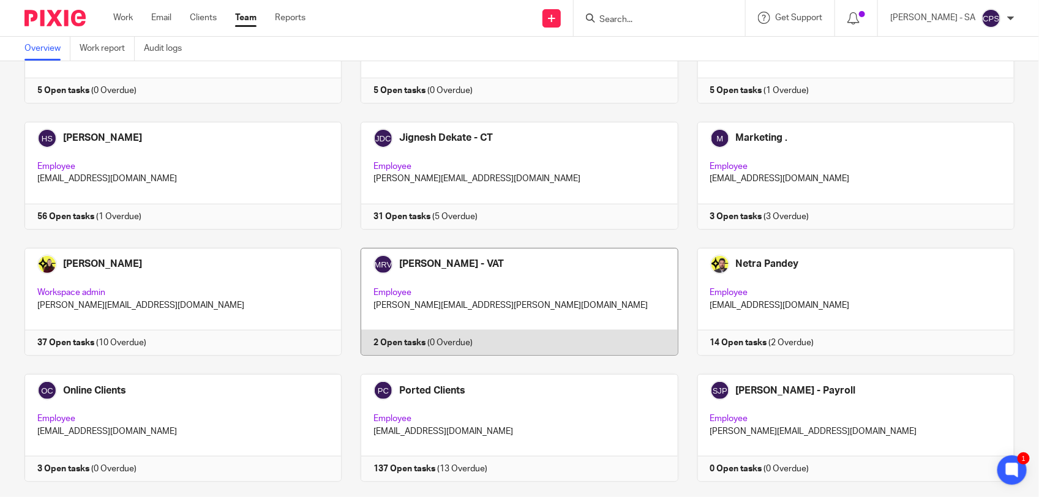
scroll to position [536, 0]
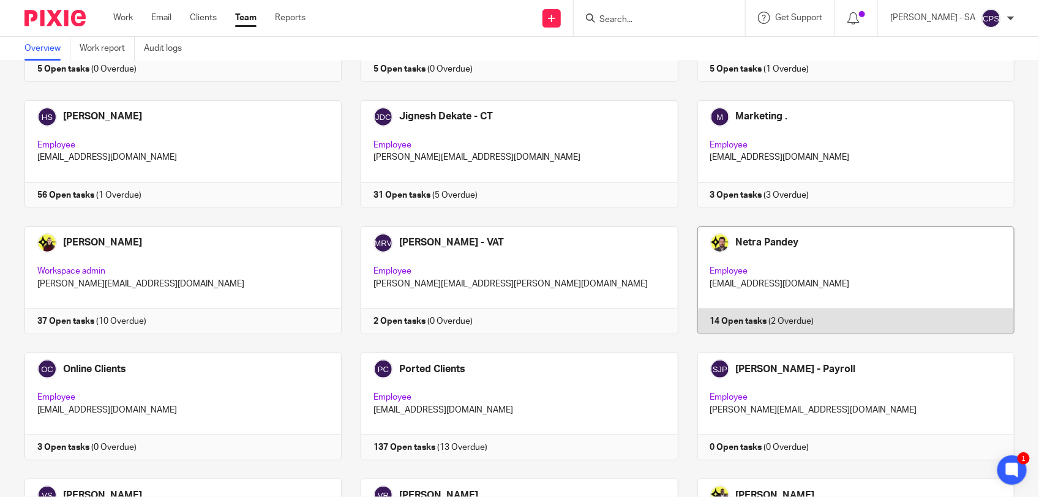
click at [836, 264] on link at bounding box center [846, 280] width 336 height 108
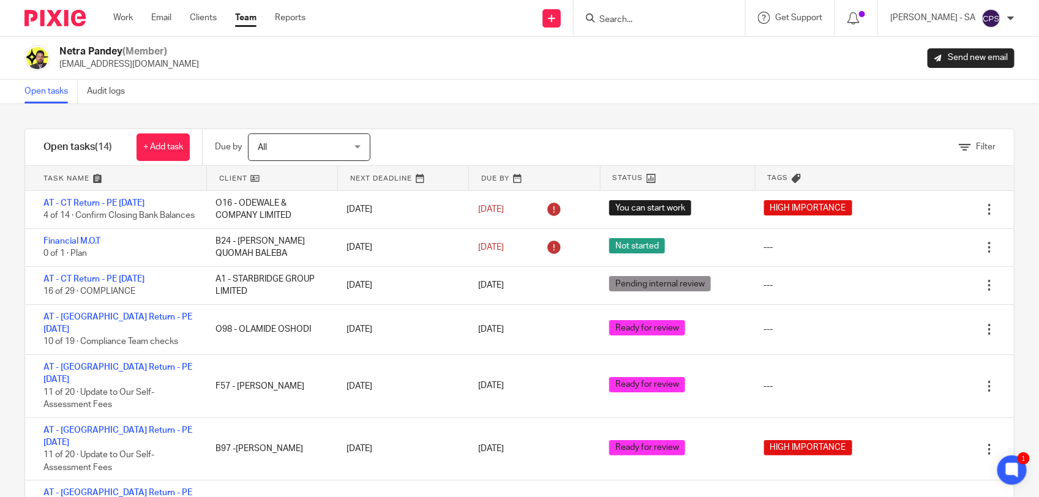
click at [236, 22] on link "Team" at bounding box center [245, 18] width 21 height 12
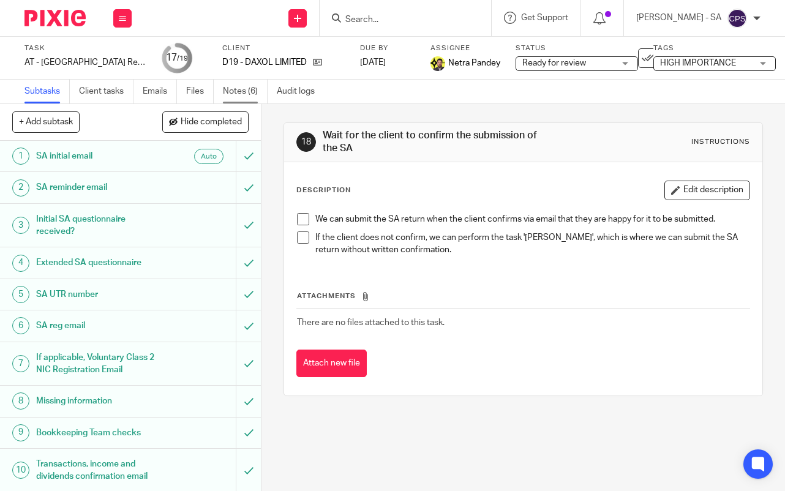
click at [236, 87] on link "Notes (6)" at bounding box center [245, 92] width 45 height 24
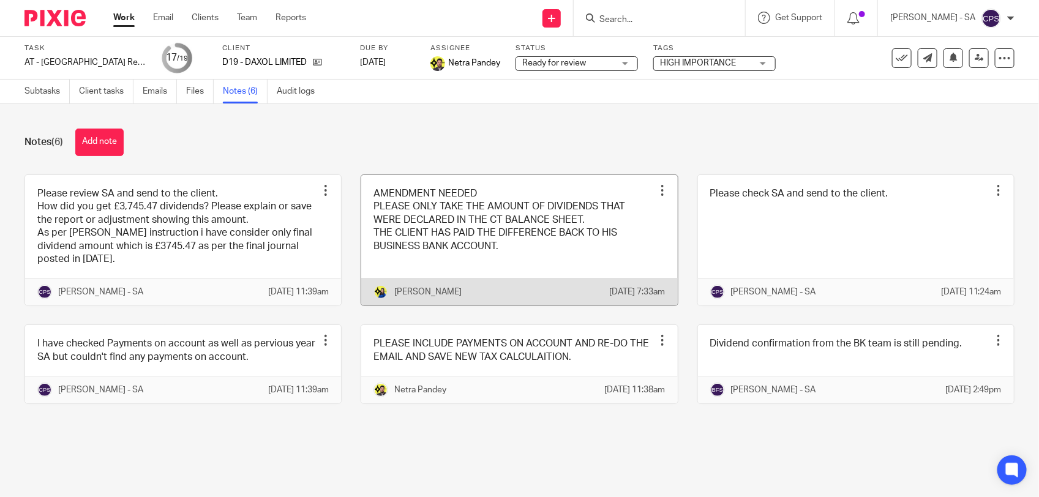
click at [561, 258] on link at bounding box center [519, 240] width 316 height 131
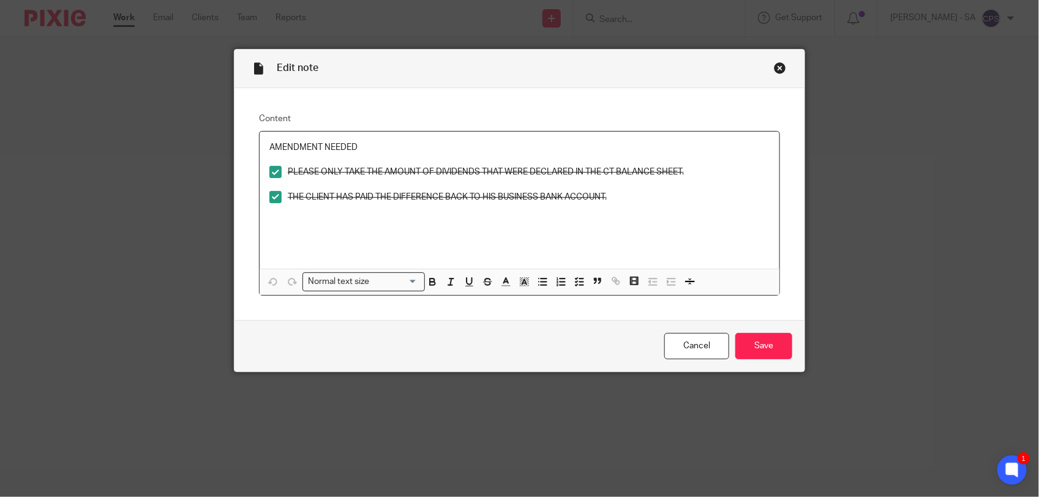
click at [269, 167] on span at bounding box center [275, 172] width 12 height 12
click at [269, 198] on span at bounding box center [275, 197] width 12 height 12
click at [774, 65] on div "Close this dialog window" at bounding box center [780, 68] width 12 height 12
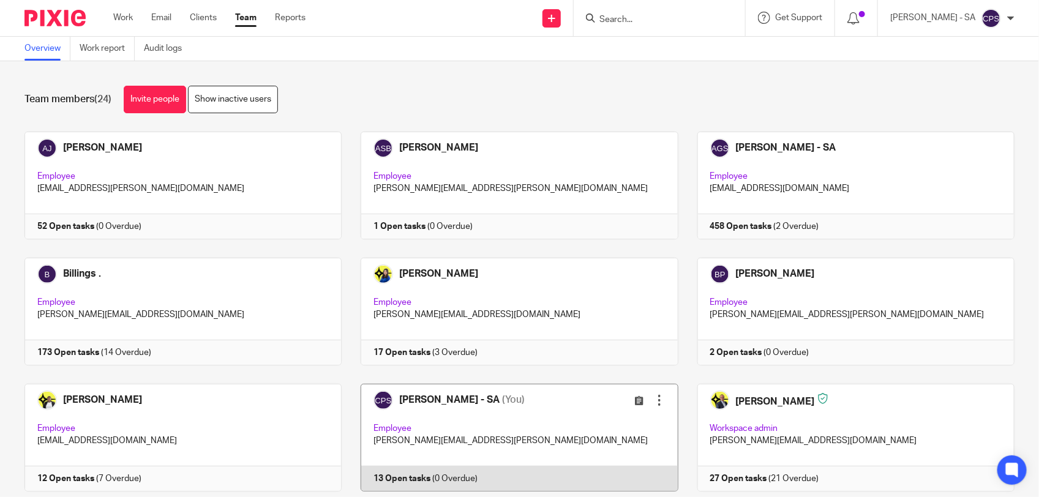
scroll to position [230, 0]
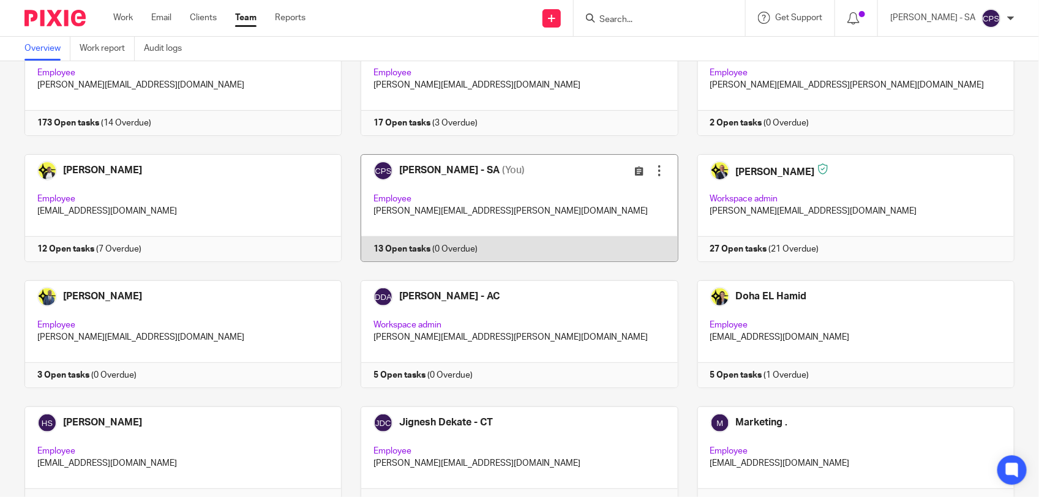
click at [513, 196] on link at bounding box center [510, 208] width 336 height 108
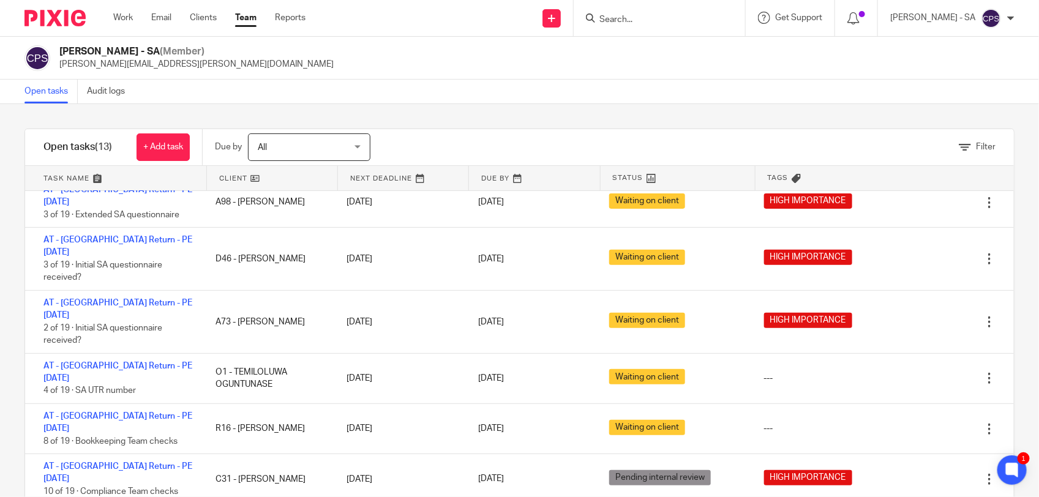
scroll to position [243, 0]
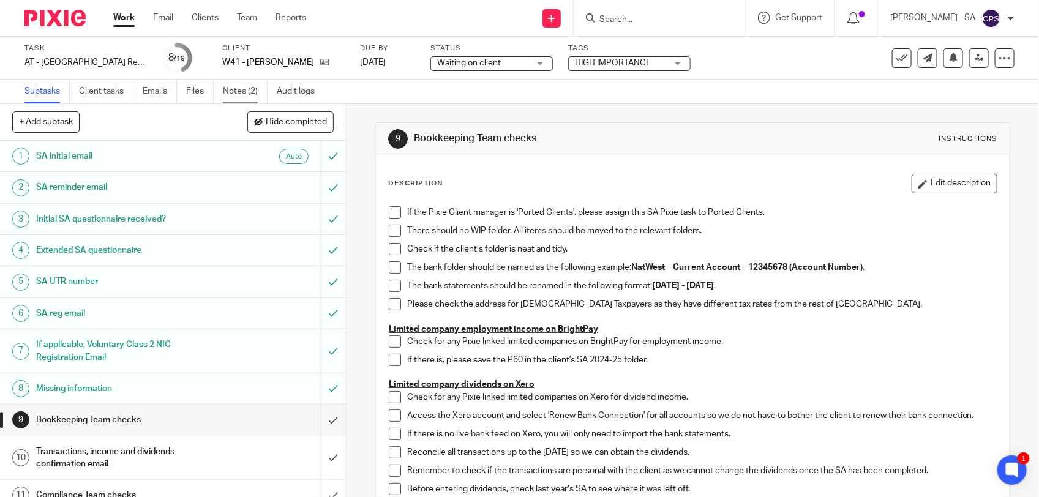
click at [240, 94] on link "Notes (2)" at bounding box center [245, 92] width 45 height 24
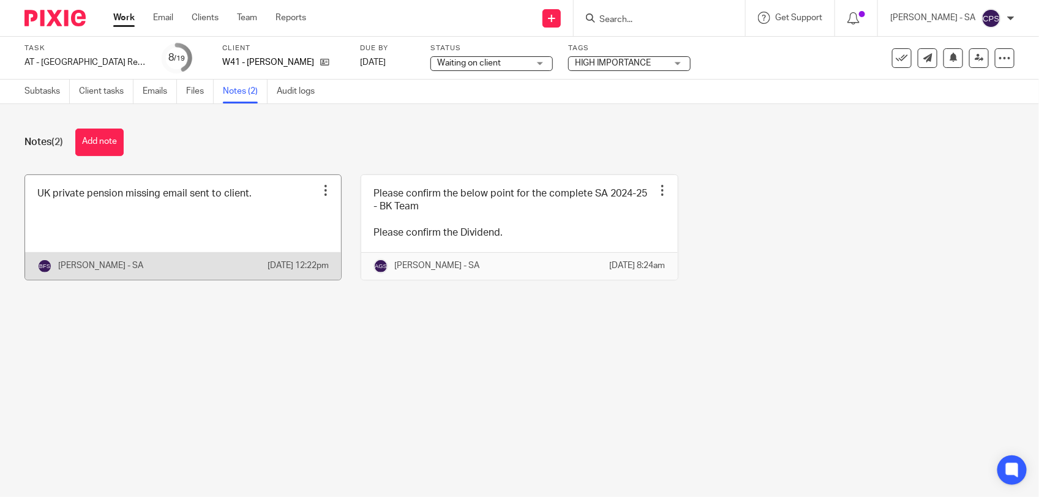
click at [277, 230] on link at bounding box center [183, 227] width 316 height 105
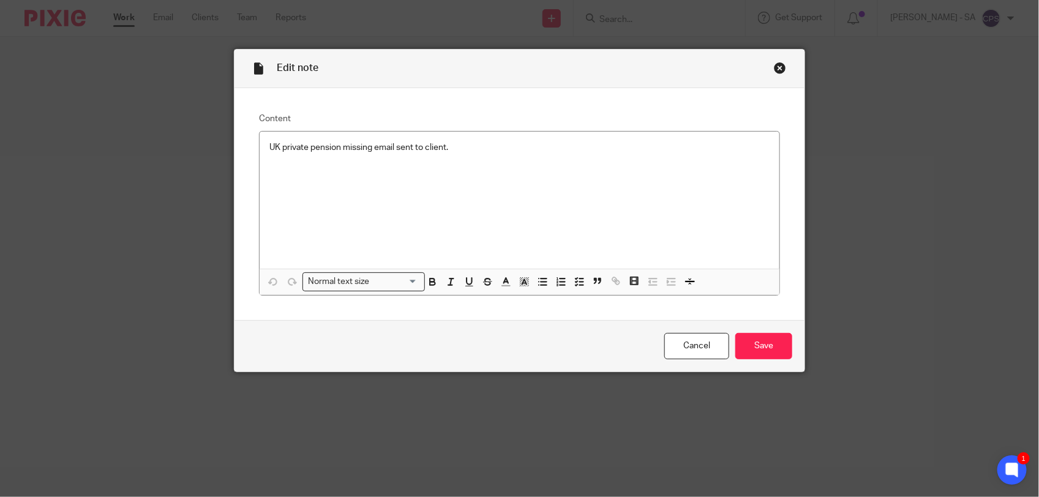
click at [776, 65] on div "Close this dialog window" at bounding box center [780, 68] width 12 height 12
